Goal: Transaction & Acquisition: Purchase product/service

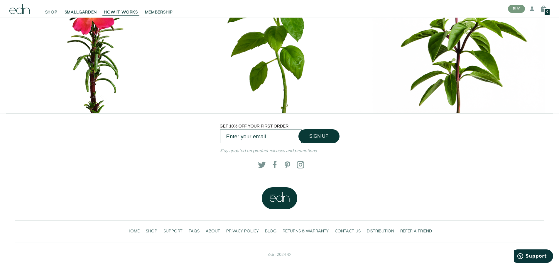
scroll to position [2837, 0]
click at [297, 164] on span at bounding box center [299, 165] width 6 height 6
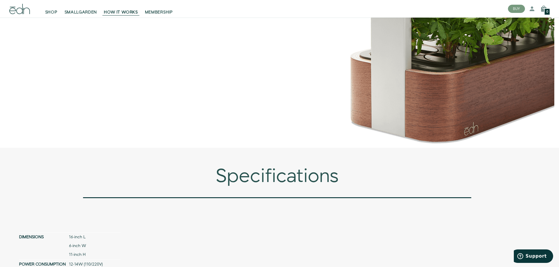
scroll to position [2074, 0]
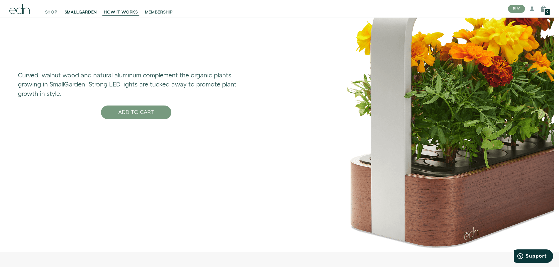
click at [79, 7] on link "SMALLGARDEN" at bounding box center [81, 8] width 40 height 13
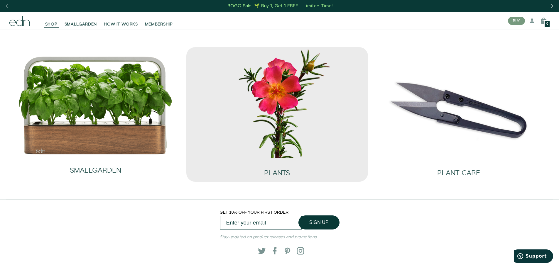
click at [295, 98] on img at bounding box center [277, 102] width 172 height 111
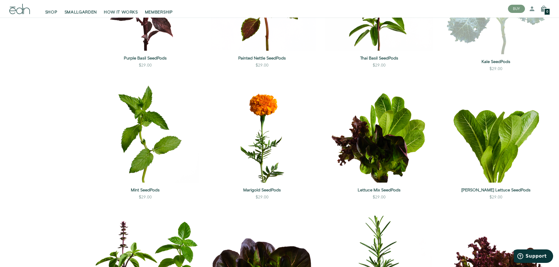
scroll to position [382, 0]
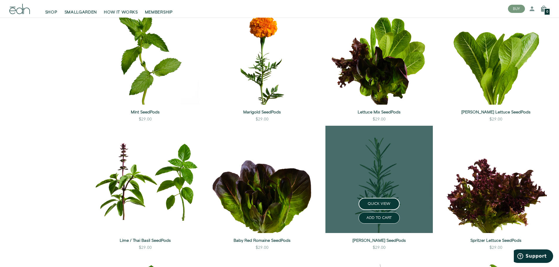
click at [392, 192] on link at bounding box center [379, 179] width 107 height 107
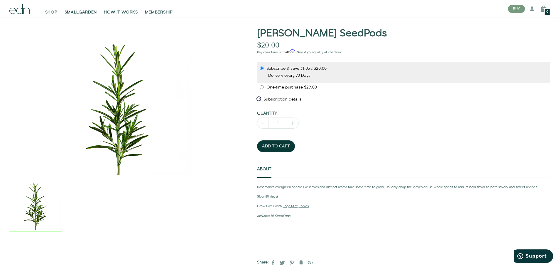
scroll to position [29, 0]
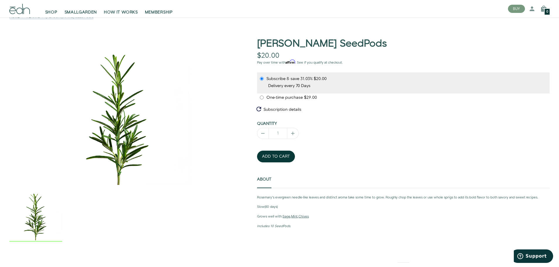
click at [261, 97] on input "One-time purchase $29.00" at bounding box center [262, 98] width 5 height 4
radio input "true"
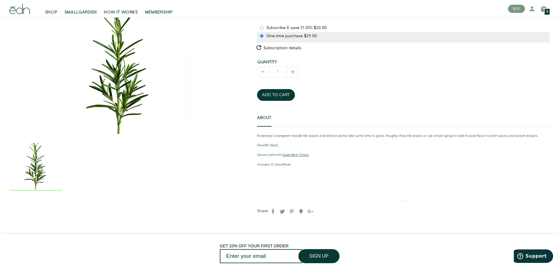
scroll to position [0, 0]
